Goal: Communication & Community: Answer question/provide support

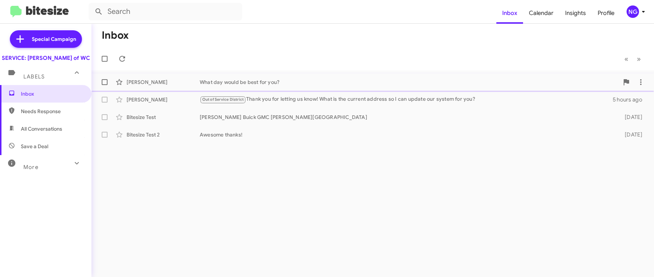
click at [140, 75] on div "[PERSON_NAME] What day would be best for you? an hour ago" at bounding box center [372, 82] width 550 height 15
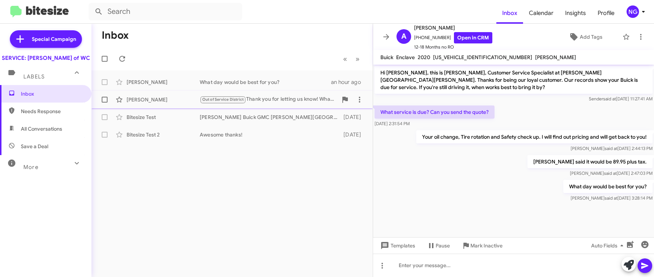
click at [149, 107] on div "[PERSON_NAME] Out of Service District Thank you for letting us know! What is th…" at bounding box center [231, 99] width 269 height 15
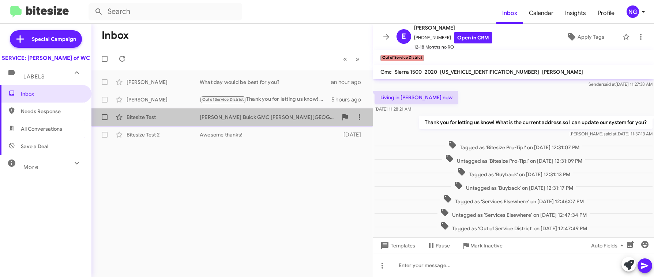
click at [150, 116] on div "Bitesize Test" at bounding box center [162, 117] width 73 height 7
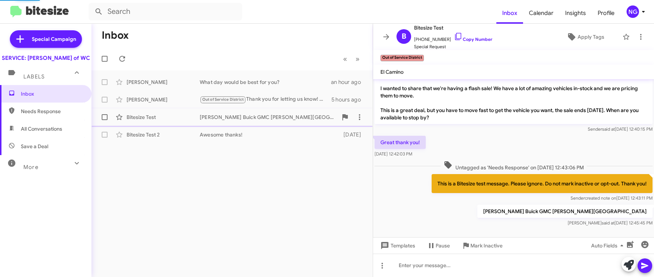
scroll to position [6, 0]
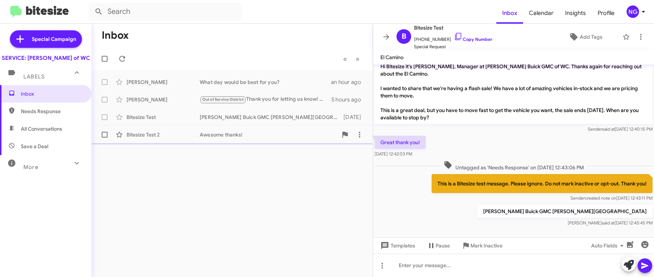
click at [135, 128] on div "Bitesize Test 2 Awesome thanks! [DATE]" at bounding box center [231, 135] width 269 height 15
